Goal: Task Accomplishment & Management: Use online tool/utility

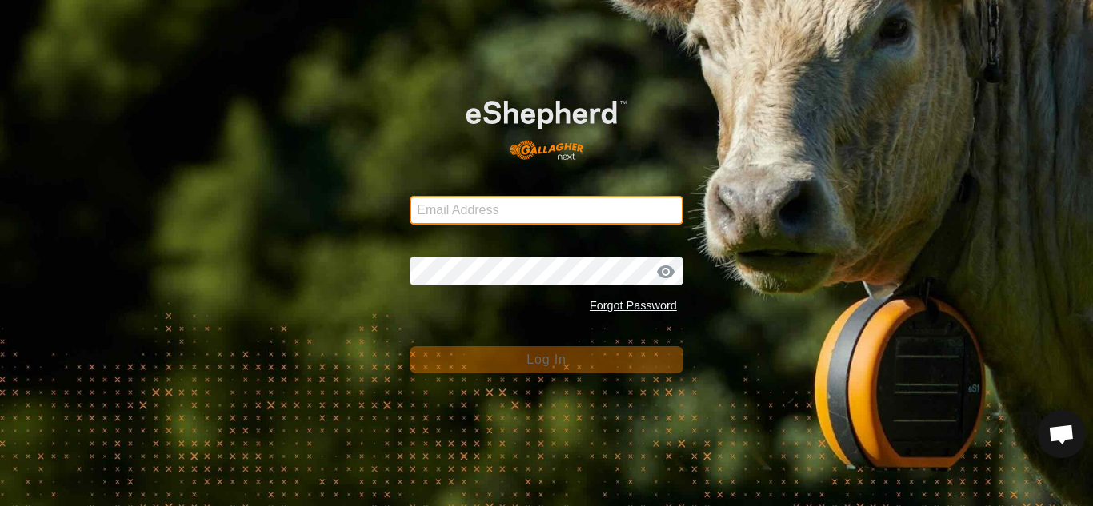
click at [460, 214] on input "Email Address" at bounding box center [547, 210] width 274 height 29
type input "smbowman2014@gmail.com"
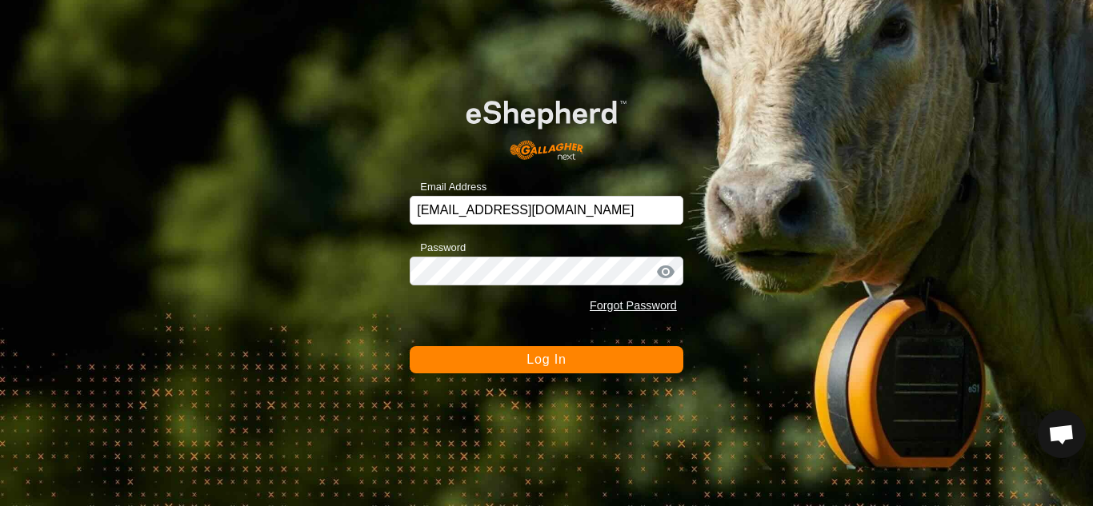
click at [554, 372] on button "Log In" at bounding box center [547, 359] width 274 height 27
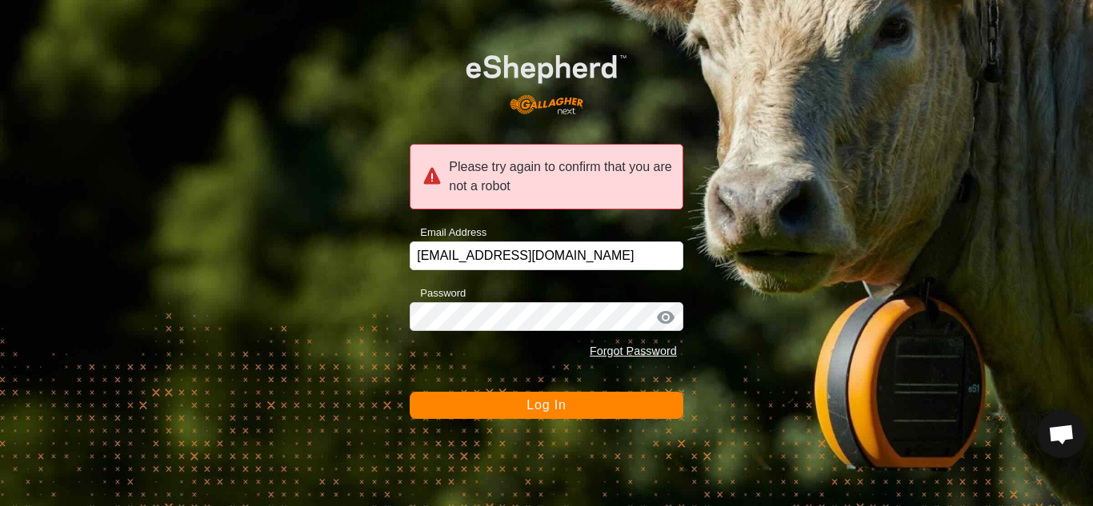
click at [672, 322] on div at bounding box center [666, 318] width 24 height 16
click at [671, 322] on div at bounding box center [666, 318] width 24 height 16
click at [584, 410] on button "Log In" at bounding box center [547, 405] width 274 height 27
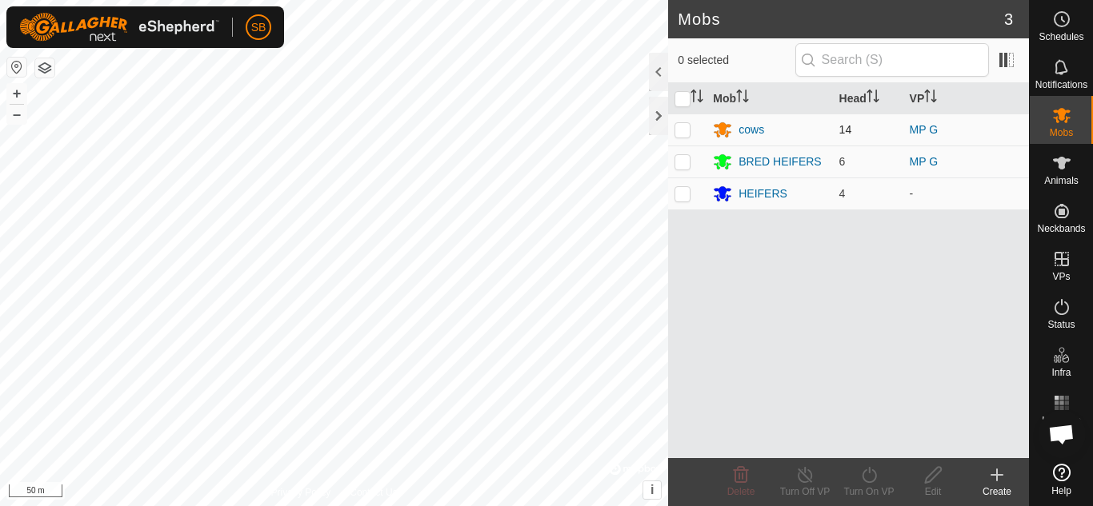
click at [685, 129] on p-checkbox at bounding box center [682, 129] width 16 height 13
checkbox input "true"
click at [715, 131] on icon at bounding box center [722, 129] width 19 height 19
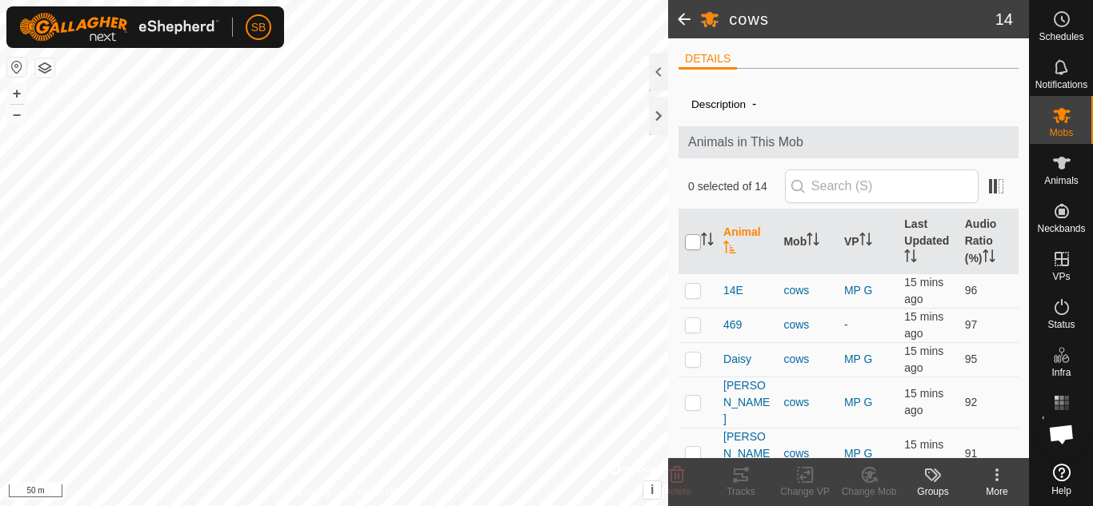
drag, startPoint x: 1032, startPoint y: 101, endPoint x: 693, endPoint y: 235, distance: 364.9
click at [693, 235] on input "checkbox" at bounding box center [693, 242] width 16 height 16
checkbox input "true"
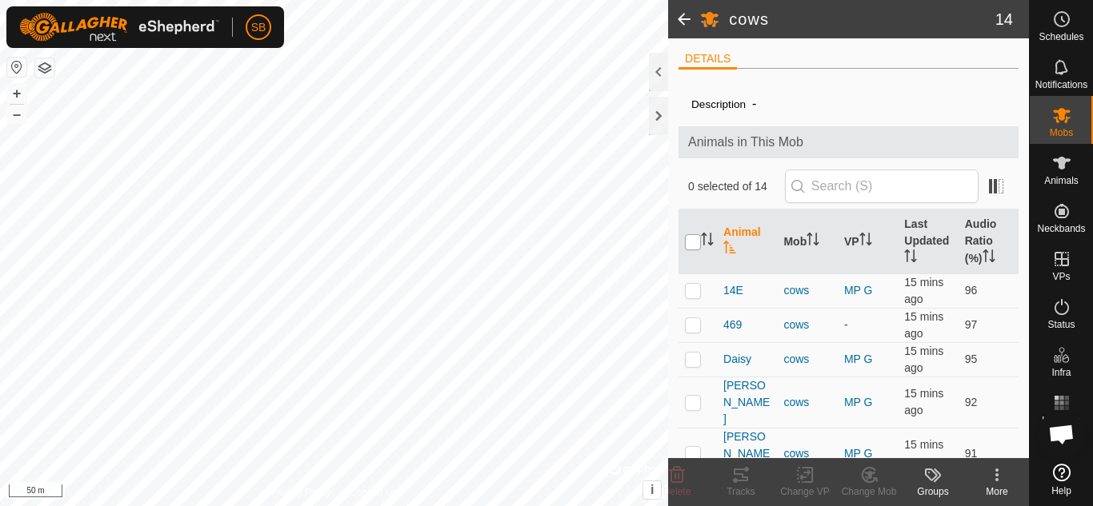
checkbox input "true"
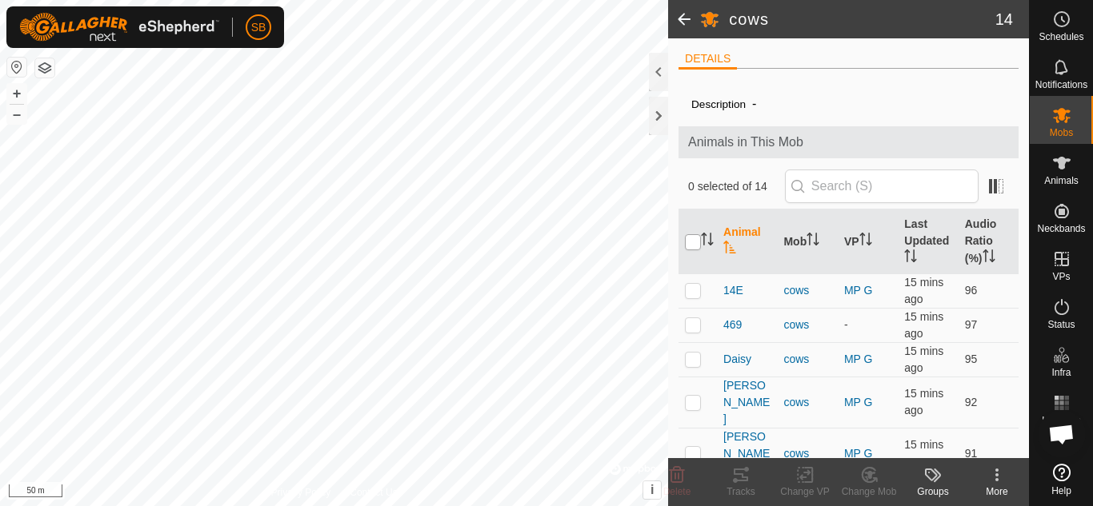
checkbox input "true"
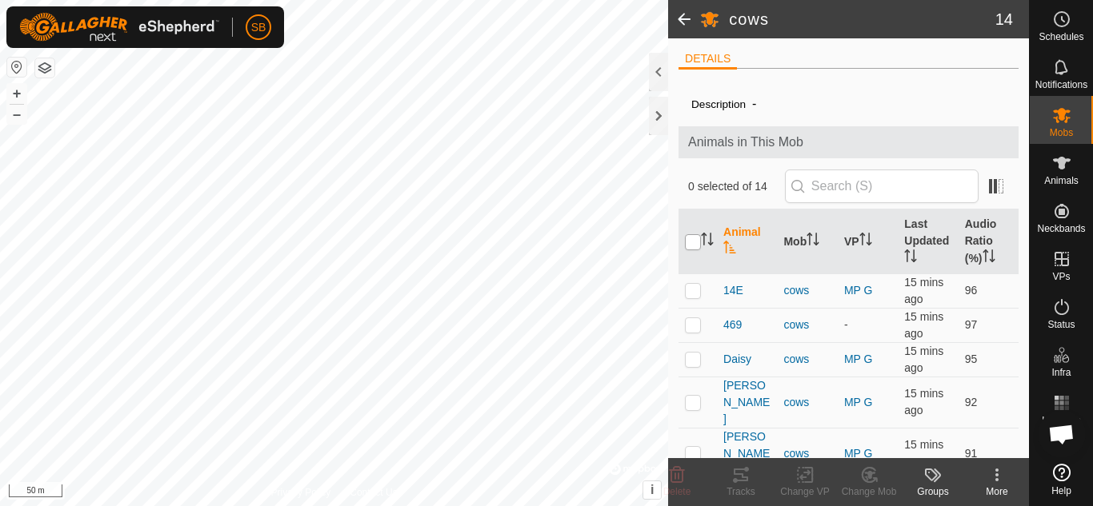
checkbox input "true"
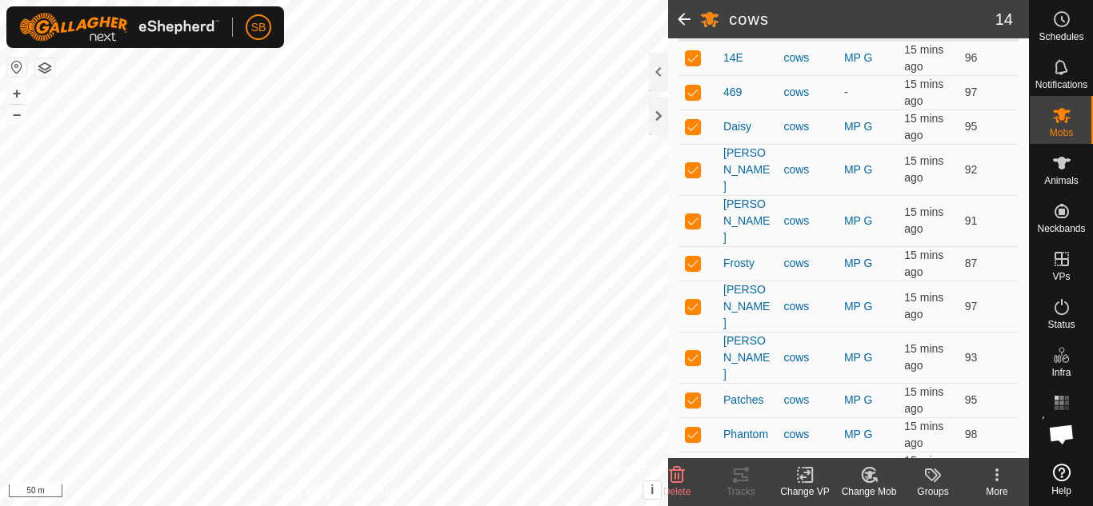
scroll to position [298, 0]
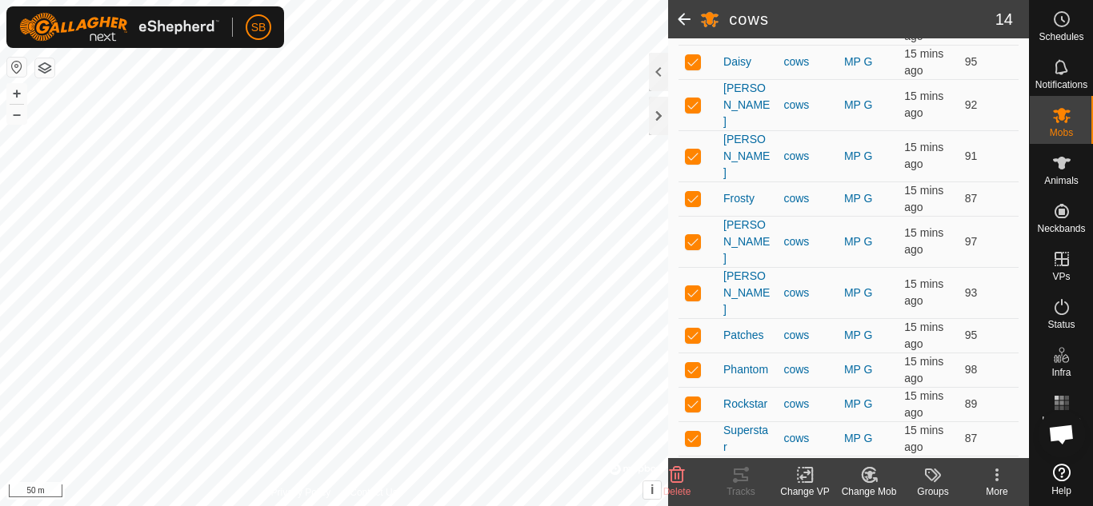
click at [678, 17] on span at bounding box center [684, 19] width 32 height 38
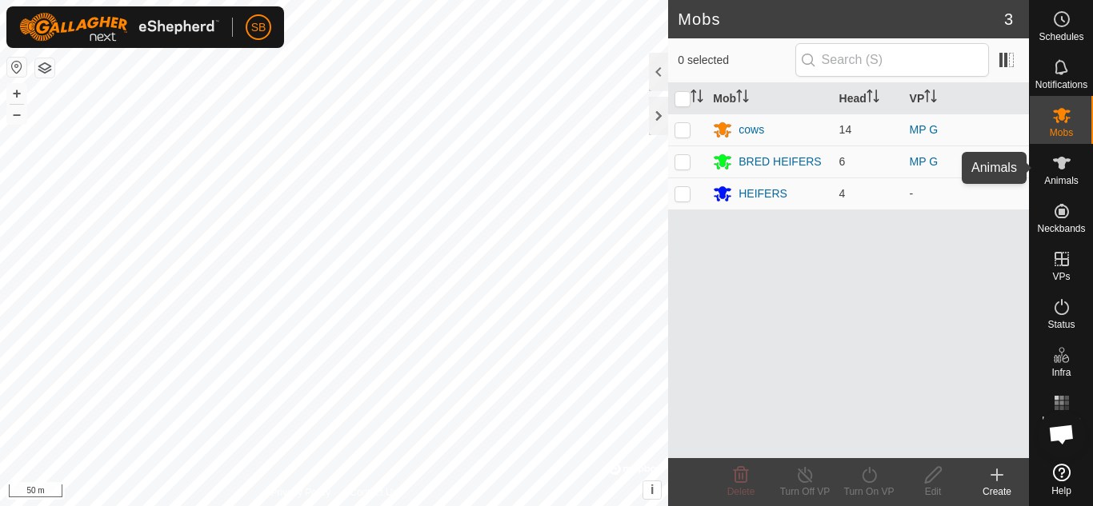
click at [1064, 179] on span "Animals" at bounding box center [1061, 181] width 34 height 10
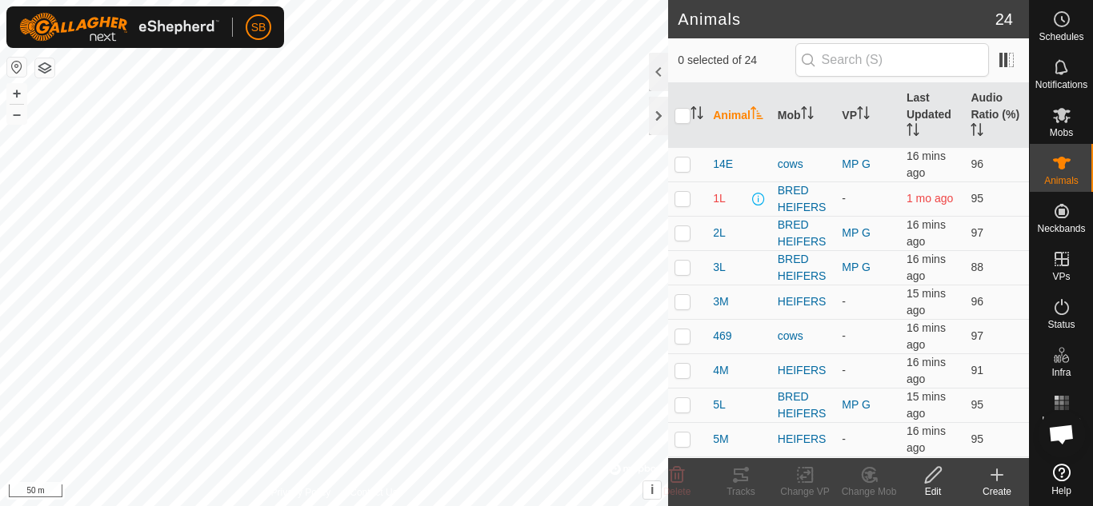
click at [1064, 179] on span "Animals" at bounding box center [1061, 181] width 34 height 10
click at [685, 114] on input "checkbox" at bounding box center [682, 116] width 16 height 16
checkbox input "true"
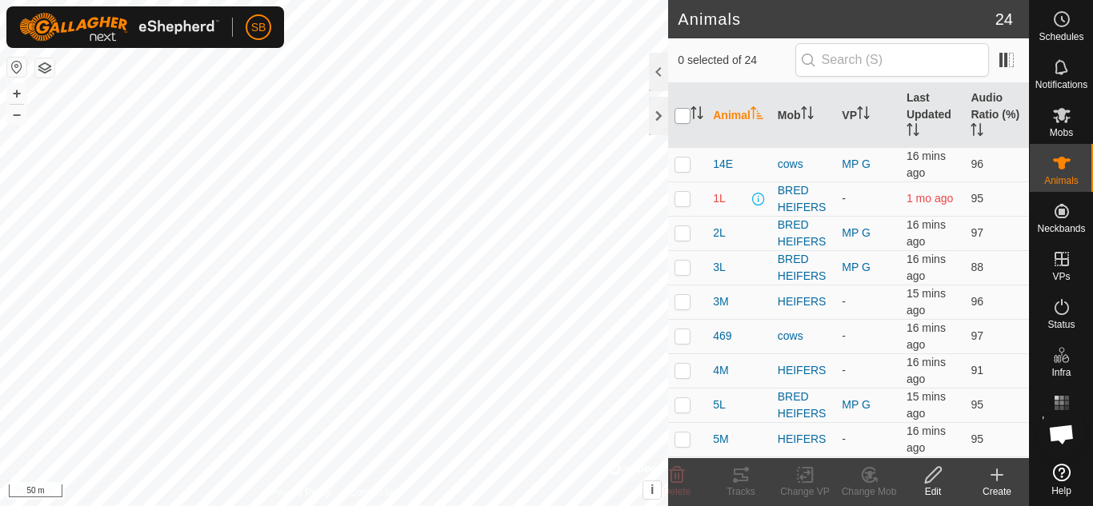
checkbox input "true"
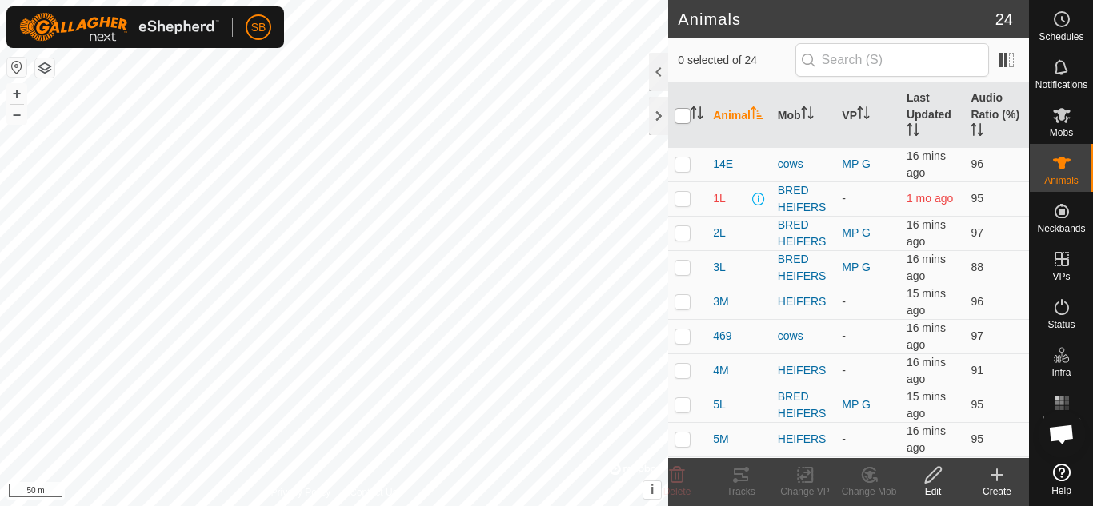
checkbox input "true"
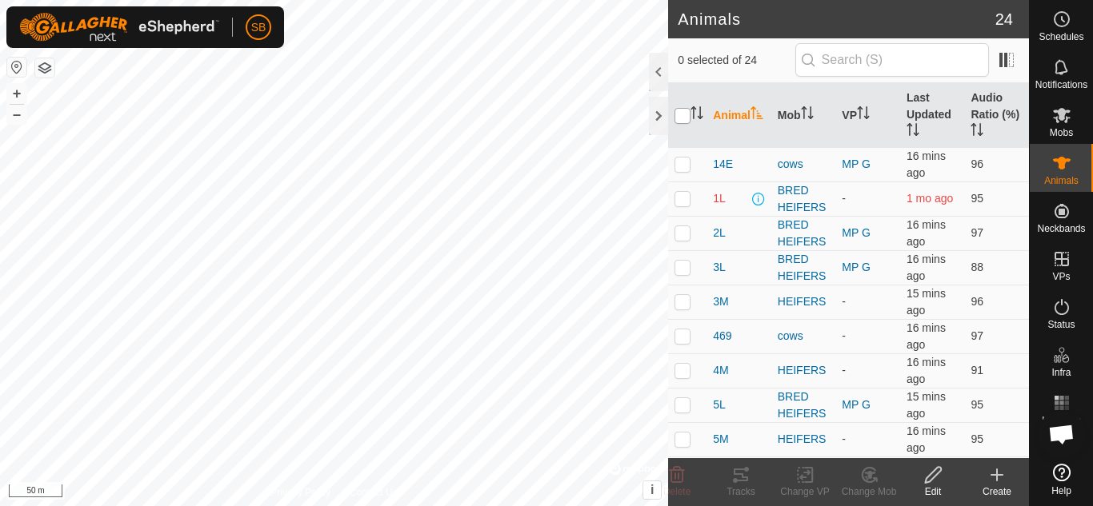
checkbox input "true"
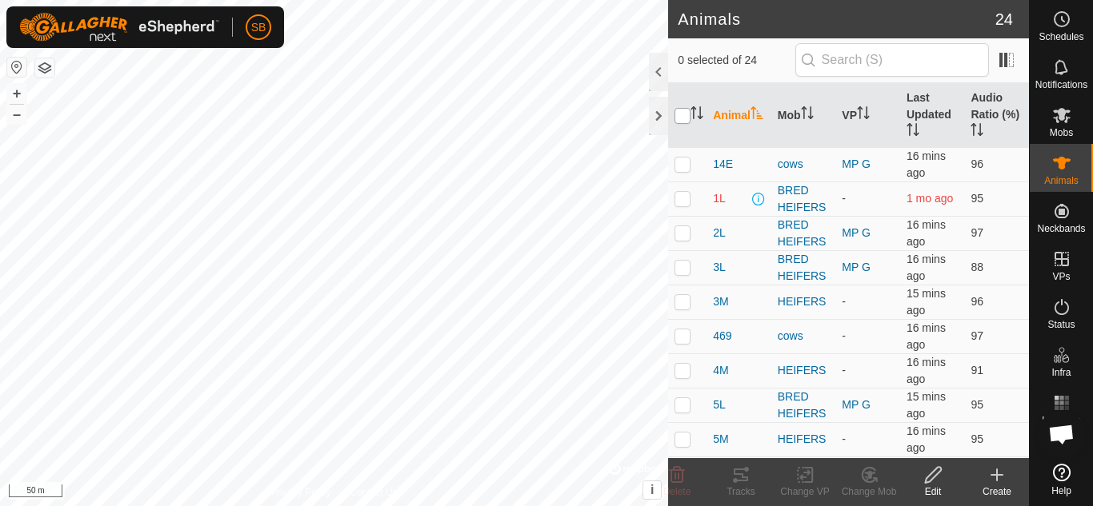
checkbox input "true"
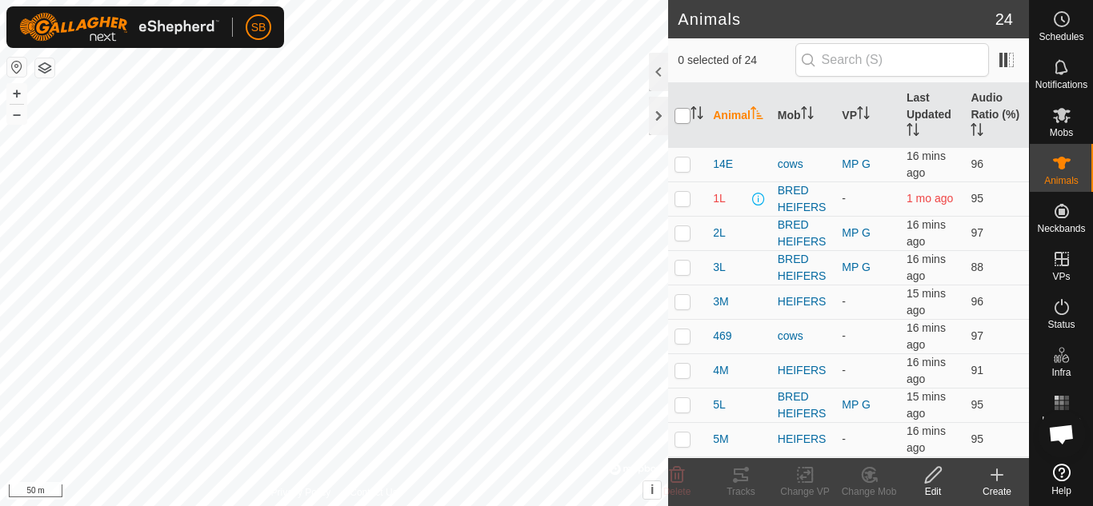
checkbox input "true"
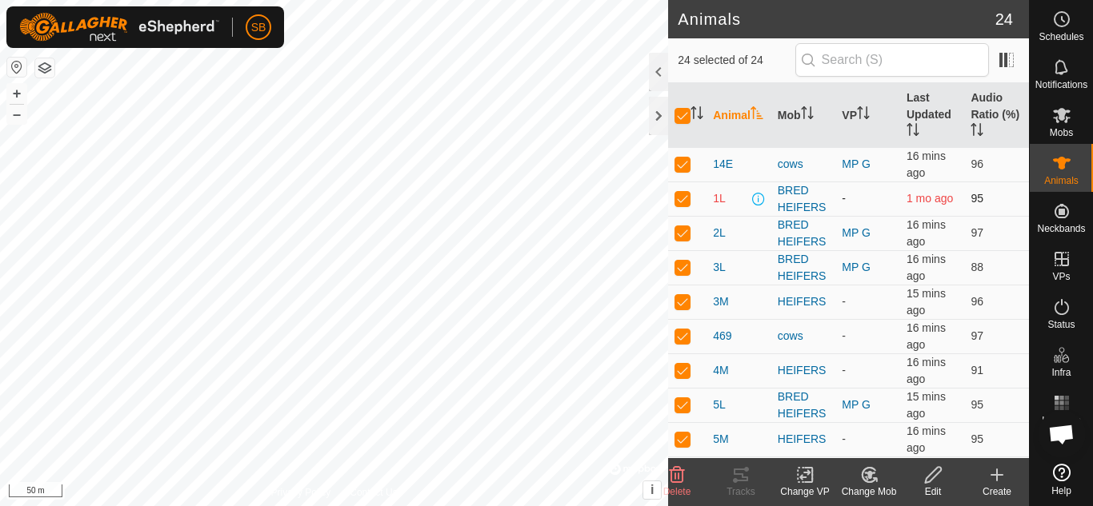
click at [682, 198] on p-checkbox at bounding box center [682, 198] width 16 height 13
checkbox input "false"
drag, startPoint x: 1022, startPoint y: 164, endPoint x: 686, endPoint y: 306, distance: 365.7
click at [686, 306] on p-checkbox at bounding box center [682, 301] width 16 height 13
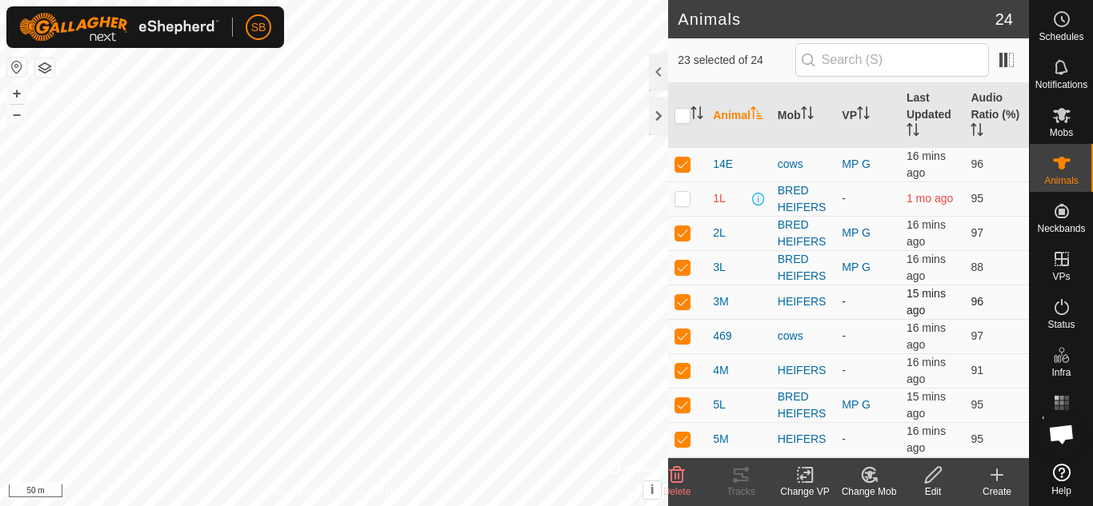
checkbox input "false"
click at [675, 374] on p-checkbox at bounding box center [682, 370] width 16 height 13
checkbox input "false"
click at [682, 435] on p-checkbox at bounding box center [682, 439] width 16 height 13
checkbox input "false"
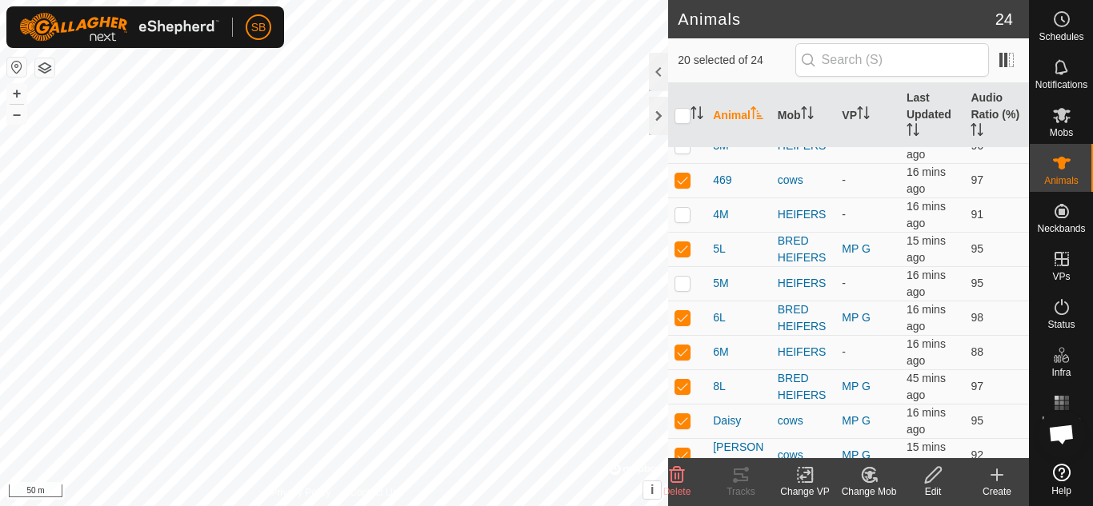
scroll to position [182, 0]
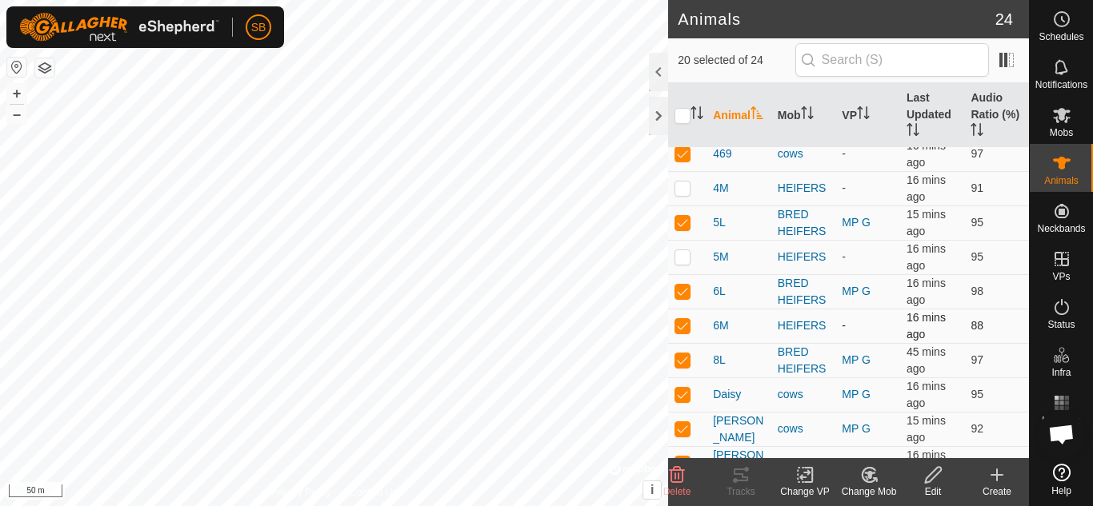
click at [683, 322] on p-checkbox at bounding box center [682, 325] width 16 height 13
checkbox input "false"
click at [678, 155] on p-checkbox at bounding box center [682, 153] width 16 height 13
checkbox input "false"
click at [804, 480] on icon at bounding box center [805, 475] width 20 height 19
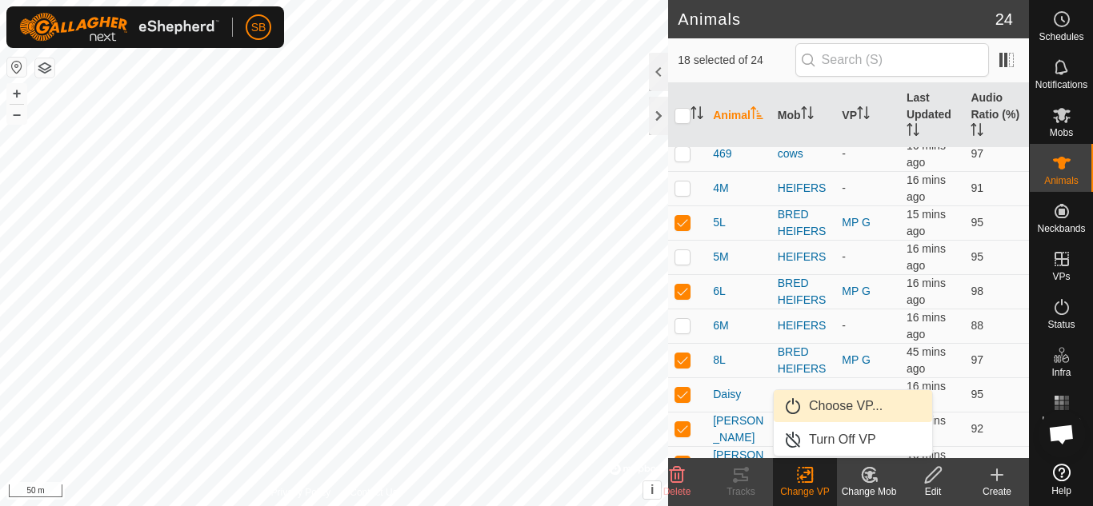
click at [833, 406] on link "Choose VP..." at bounding box center [853, 406] width 158 height 32
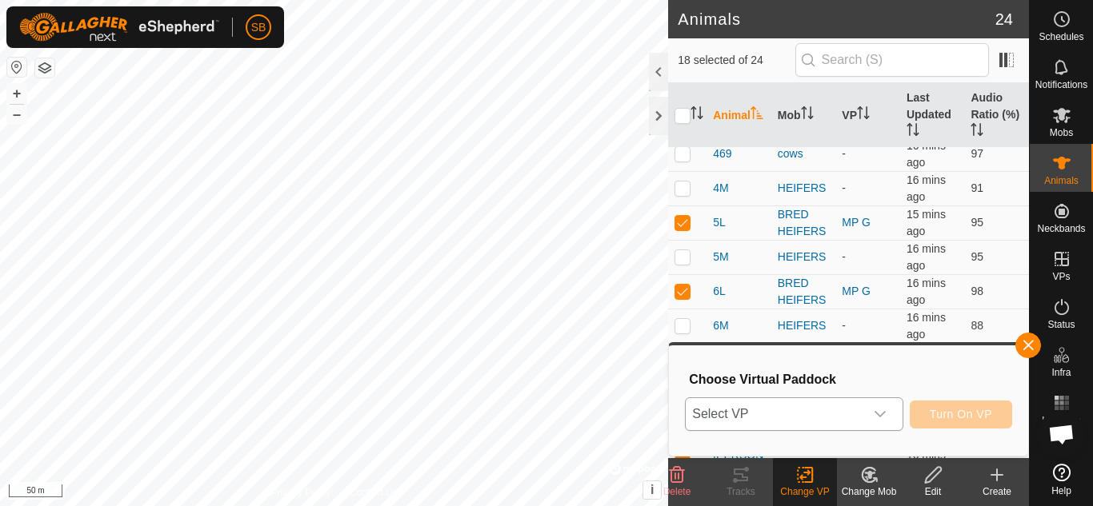
click at [883, 410] on icon "dropdown trigger" at bounding box center [880, 414] width 13 height 13
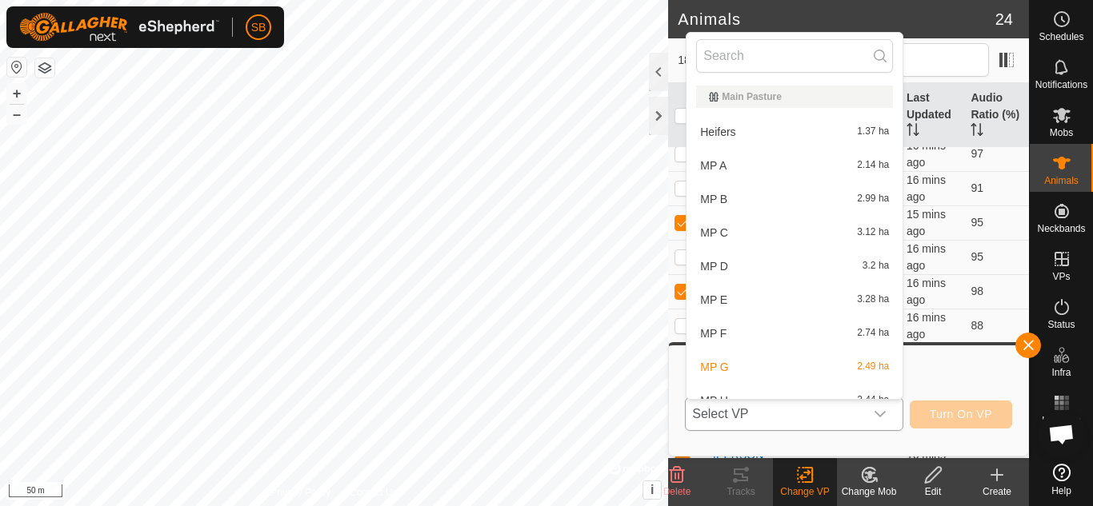
click at [882, 408] on icon "dropdown trigger" at bounding box center [880, 414] width 13 height 13
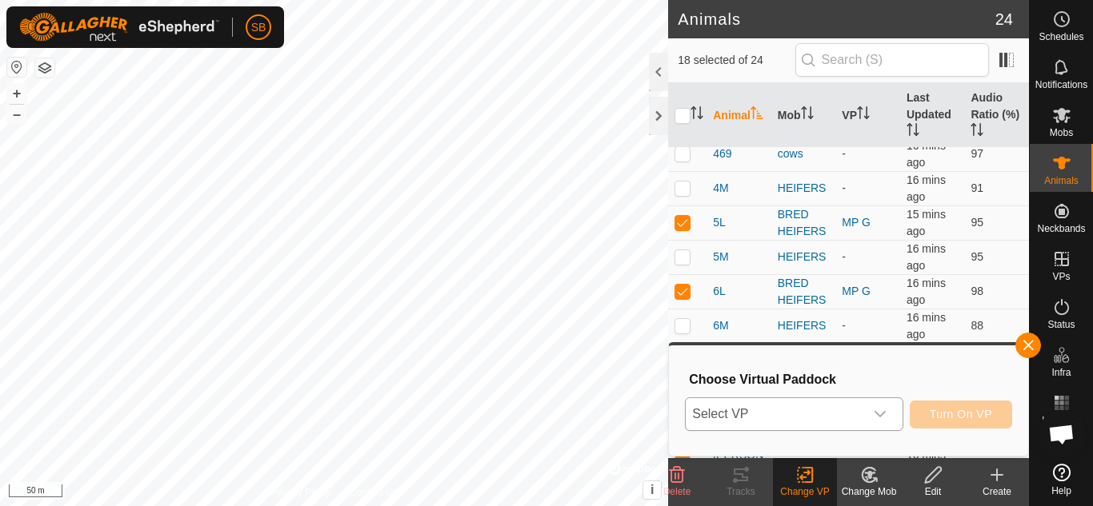
click at [882, 408] on icon "dropdown trigger" at bounding box center [880, 414] width 13 height 13
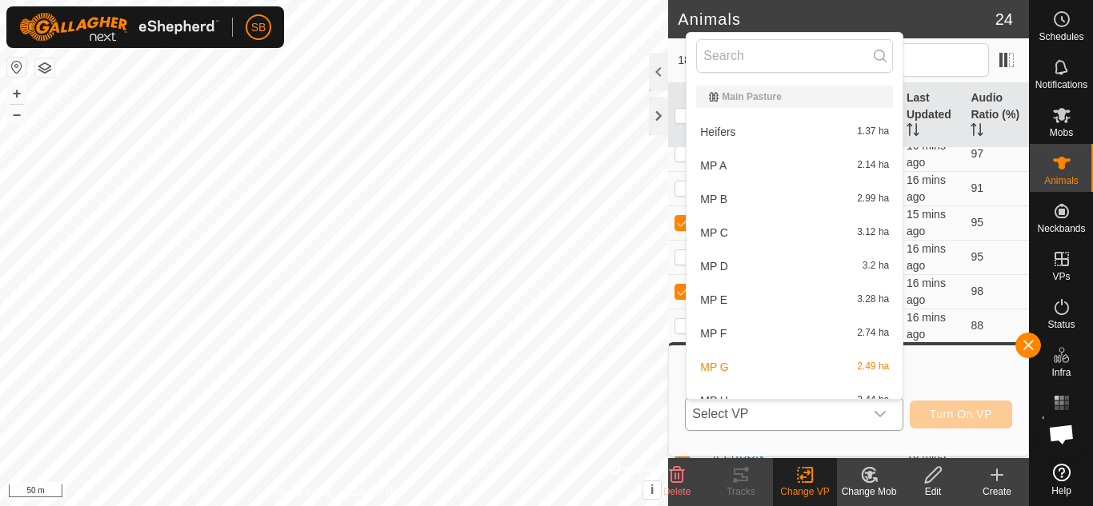
scroll to position [18, 0]
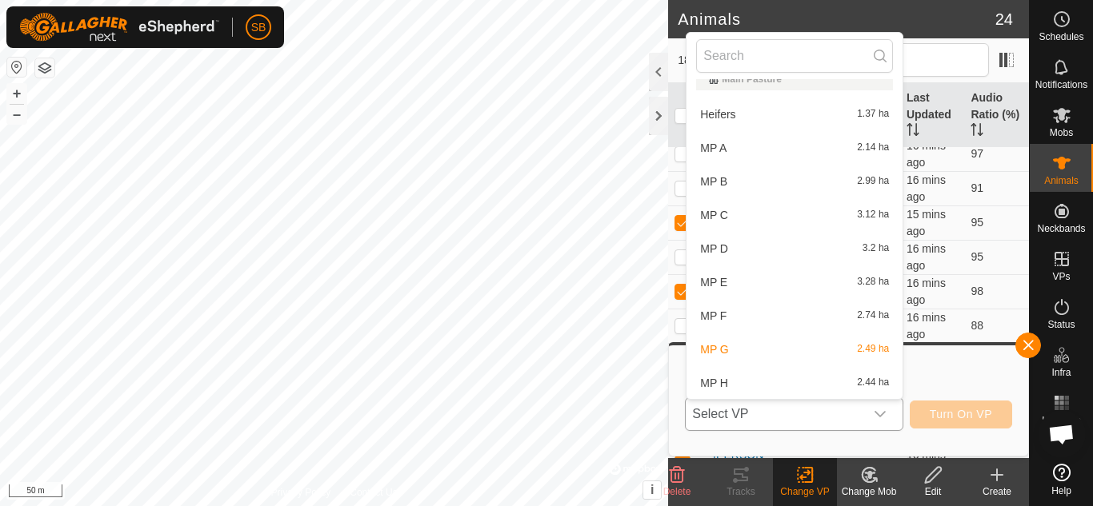
click at [766, 393] on li "MP H 2.44 ha" at bounding box center [794, 383] width 216 height 32
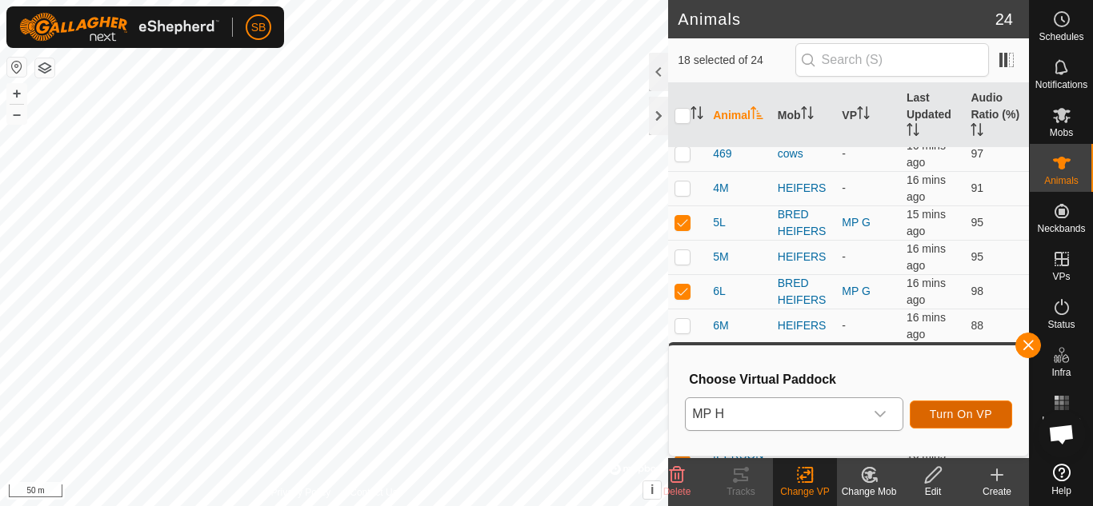
click at [959, 418] on span "Turn On VP" at bounding box center [961, 414] width 62 height 13
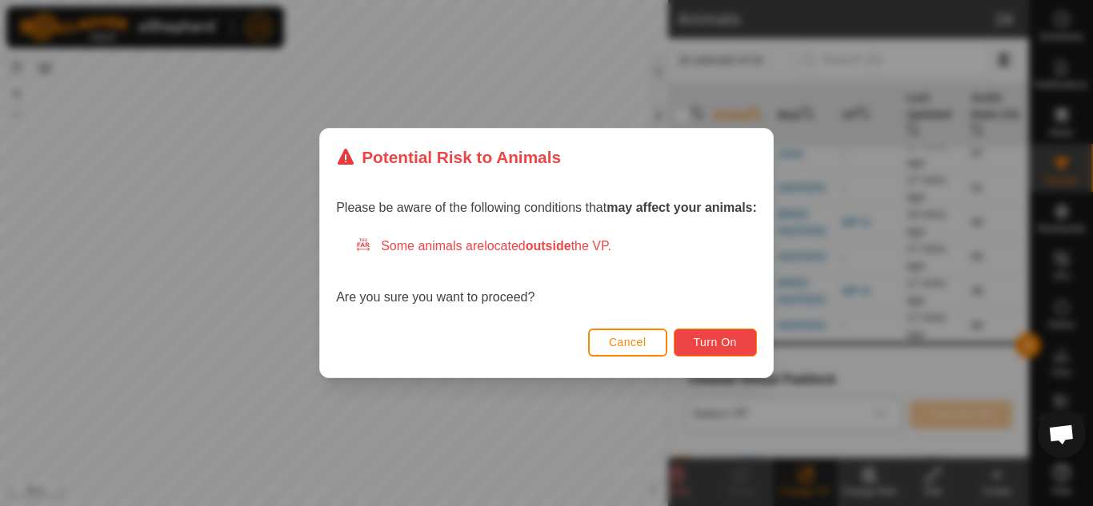
click at [709, 342] on span "Turn On" at bounding box center [715, 342] width 43 height 13
